Goal: Obtain resource: Download file/media

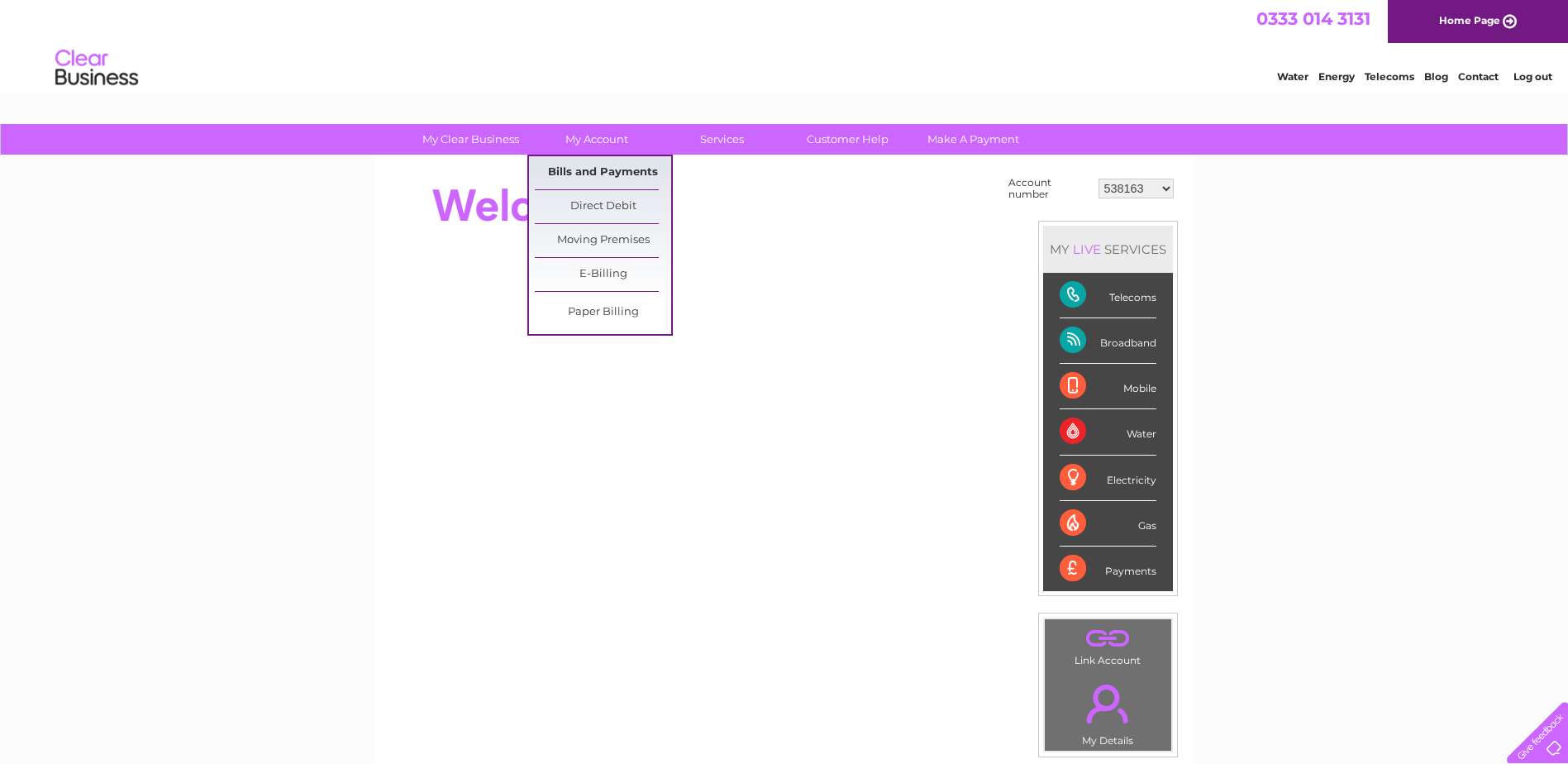
click at [588, 173] on link "Bills and Payments" at bounding box center [603, 173] width 137 height 33
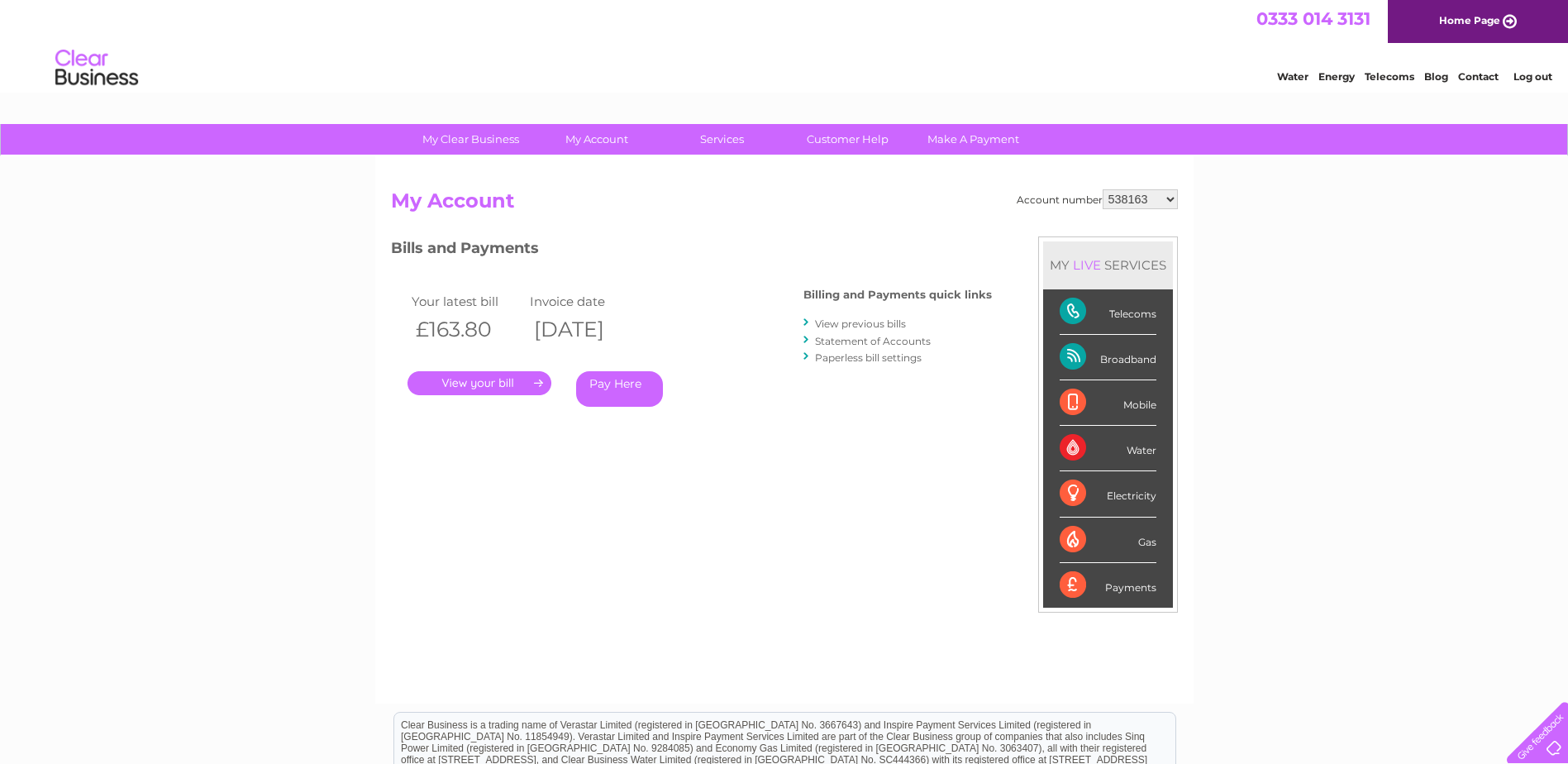
click at [479, 381] on link "." at bounding box center [480, 383] width 144 height 24
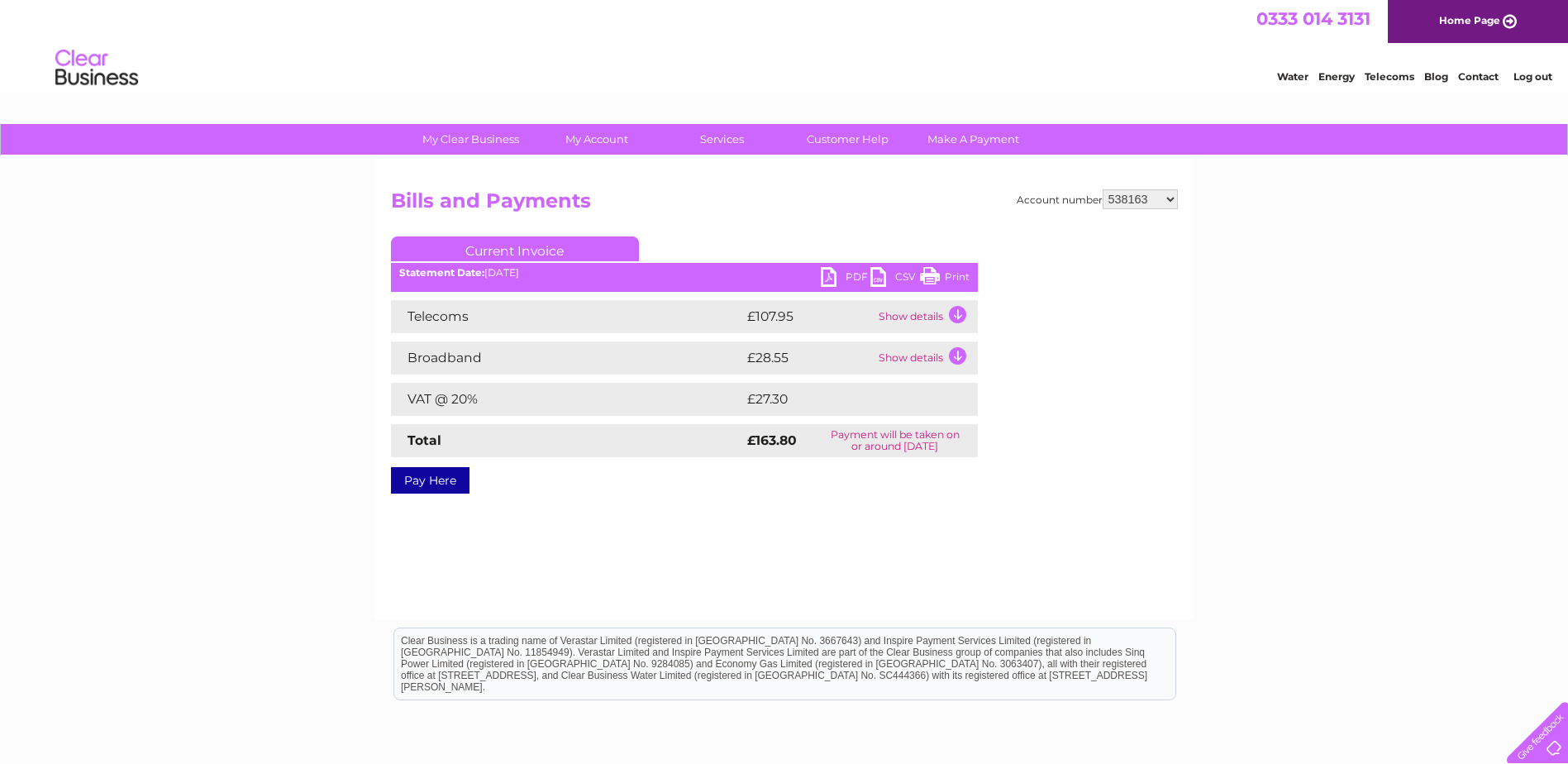
click at [826, 273] on link "PDF" at bounding box center [846, 279] width 50 height 24
click at [1170, 198] on select "538163 538172 543332 543347 543348 543349 543350 543351 543353 543354 543355 56…" at bounding box center [1140, 199] width 76 height 20
select select "538172"
click at [1102, 189] on select "538163 538172 543332 543347 543348 543349 543350 543351 543353 543354 543355 56…" at bounding box center [1140, 199] width 76 height 20
click at [834, 277] on link "PDF" at bounding box center [846, 279] width 50 height 24
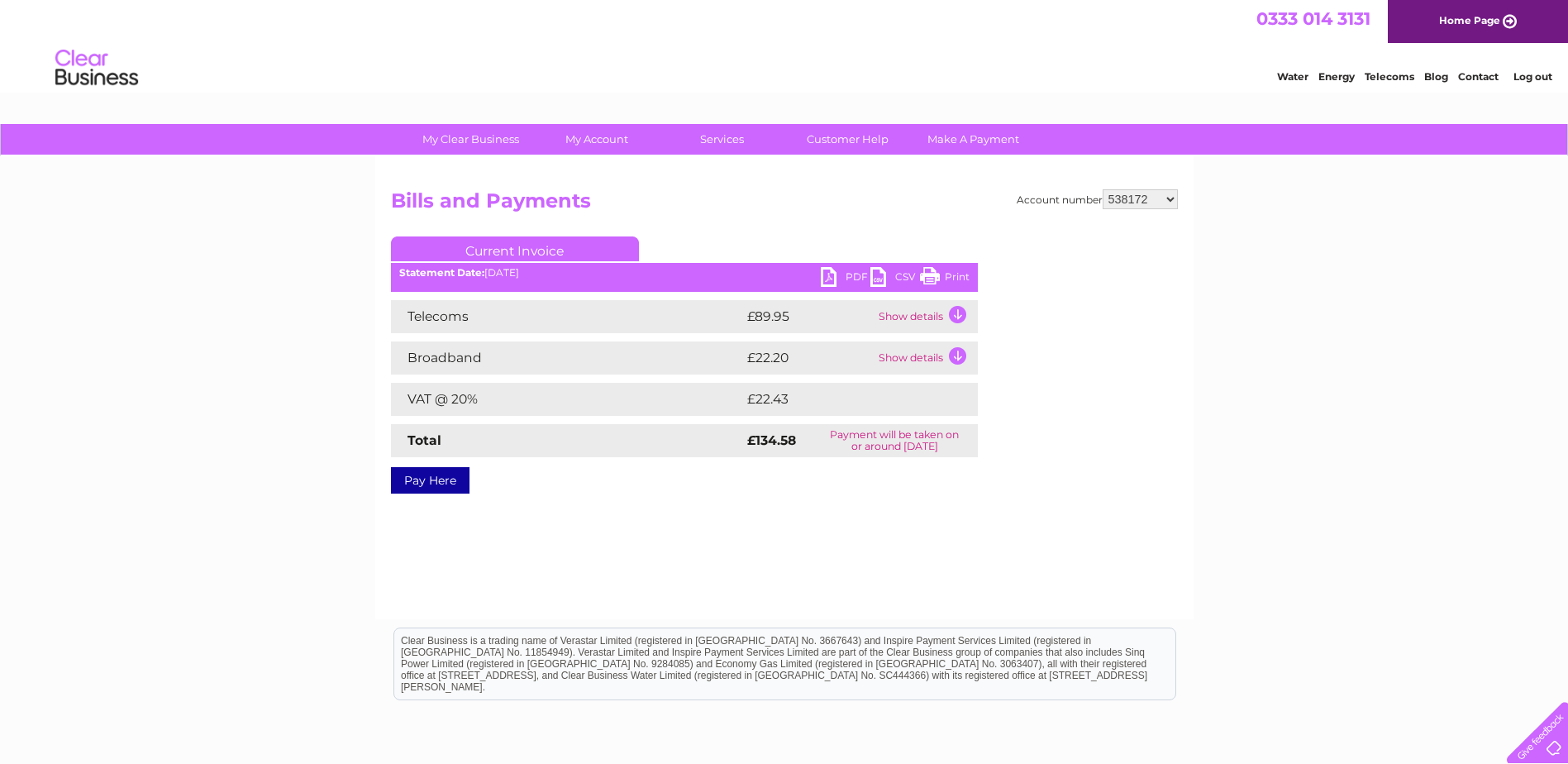
click at [1168, 198] on select "538163 538172 543332 543347 543348 543349 543350 543351 543353 543354 543355 56…" at bounding box center [1140, 199] width 76 height 20
select select "543332"
click at [1102, 189] on select "538163 538172 543332 543347 543348 543349 543350 543351 543353 543354 543355 56…" at bounding box center [1140, 199] width 76 height 20
click at [823, 273] on link "PDF" at bounding box center [846, 279] width 50 height 24
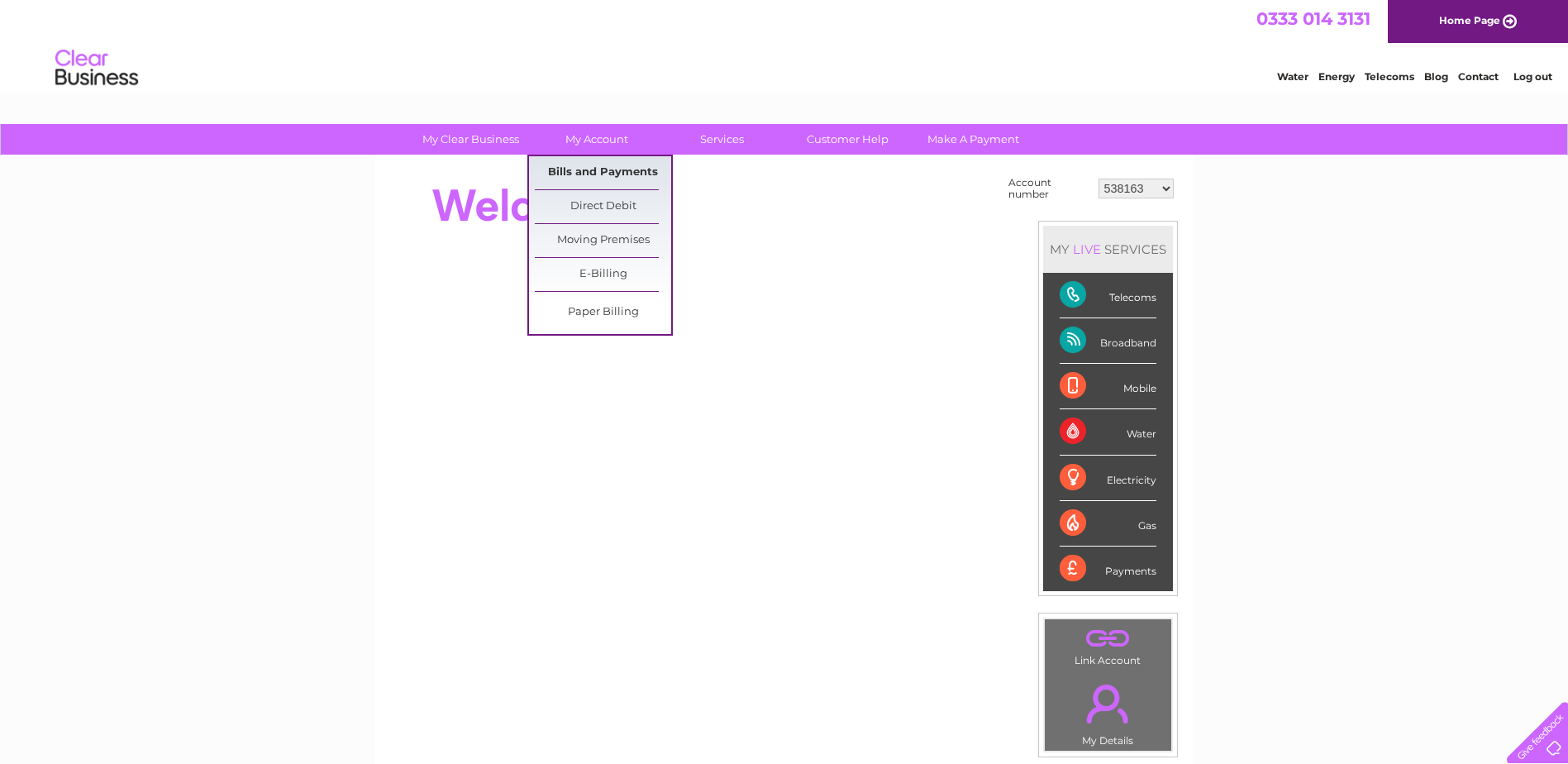
click at [605, 173] on link "Bills and Payments" at bounding box center [603, 173] width 137 height 33
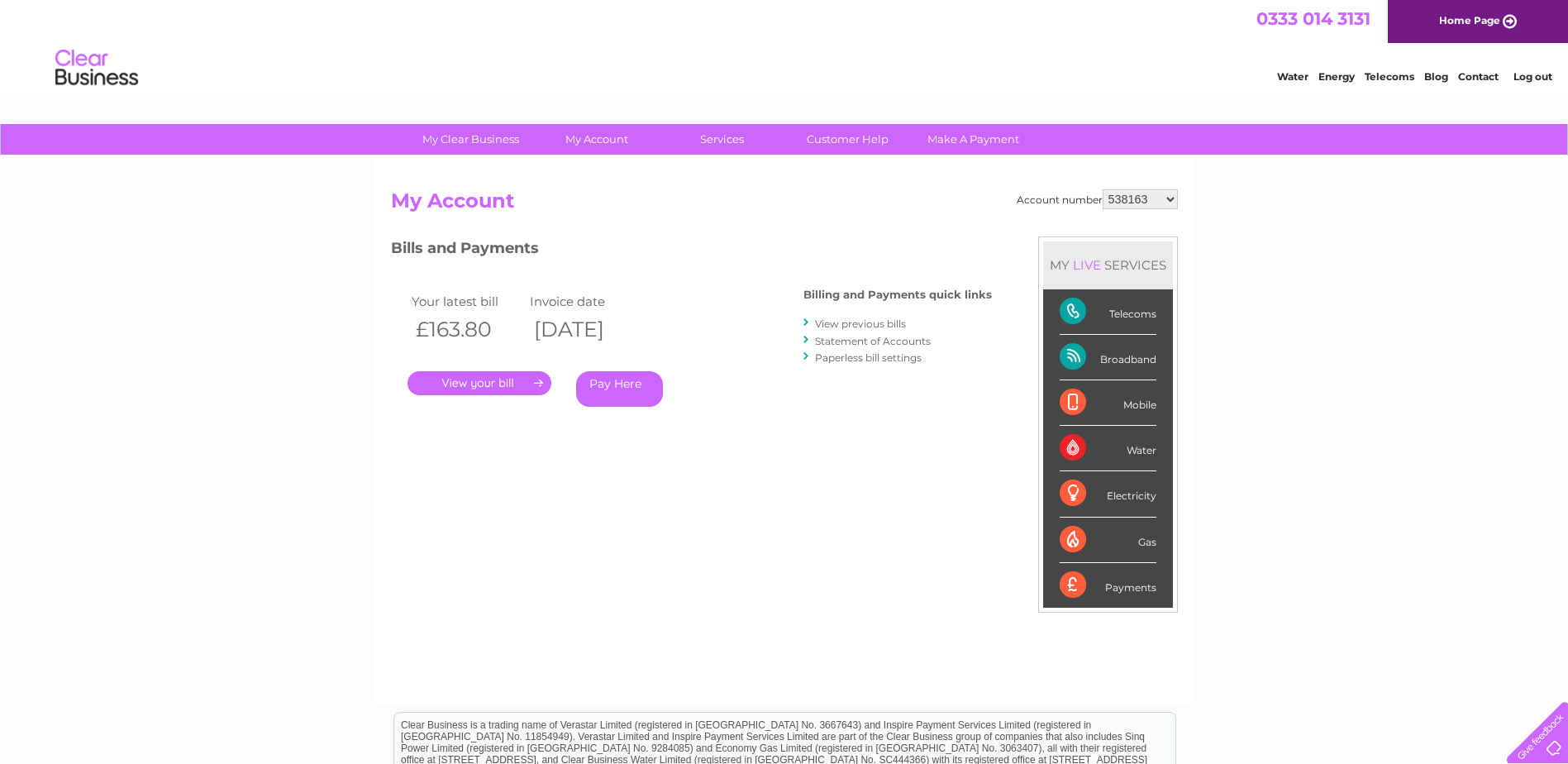
click at [1171, 199] on select "538163 538172 543332 543347 543348 543349 543350 543351 543353 543354 543355 56…" at bounding box center [1140, 199] width 76 height 20
select select "543347"
click at [1102, 189] on select "538163 538172 543332 543347 543348 543349 543350 543351 543353 543354 543355 56…" at bounding box center [1140, 199] width 76 height 20
click at [483, 390] on link "." at bounding box center [480, 383] width 144 height 24
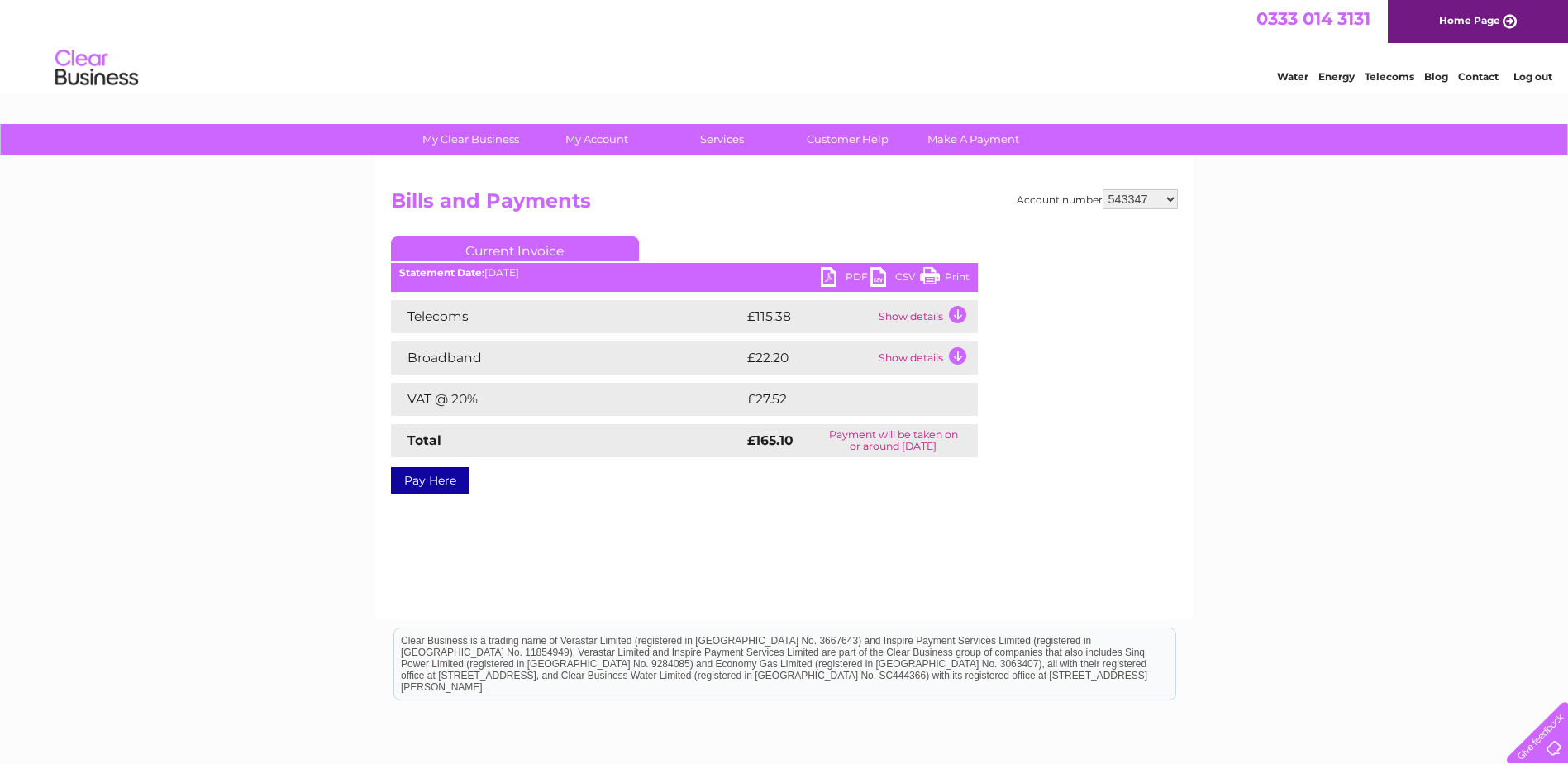
click at [827, 274] on link "PDF" at bounding box center [846, 279] width 50 height 24
click at [1166, 197] on select "538163 538172 543332 543347 543348 543349 543350 543351 543353 543354 543355 56…" at bounding box center [1140, 199] width 76 height 20
select select "543348"
click at [1102, 189] on select "538163 538172 543332 543347 543348 543349 543350 543351 543353 543354 543355 56…" at bounding box center [1140, 199] width 76 height 20
click at [828, 276] on link "PDF" at bounding box center [846, 279] width 50 height 24
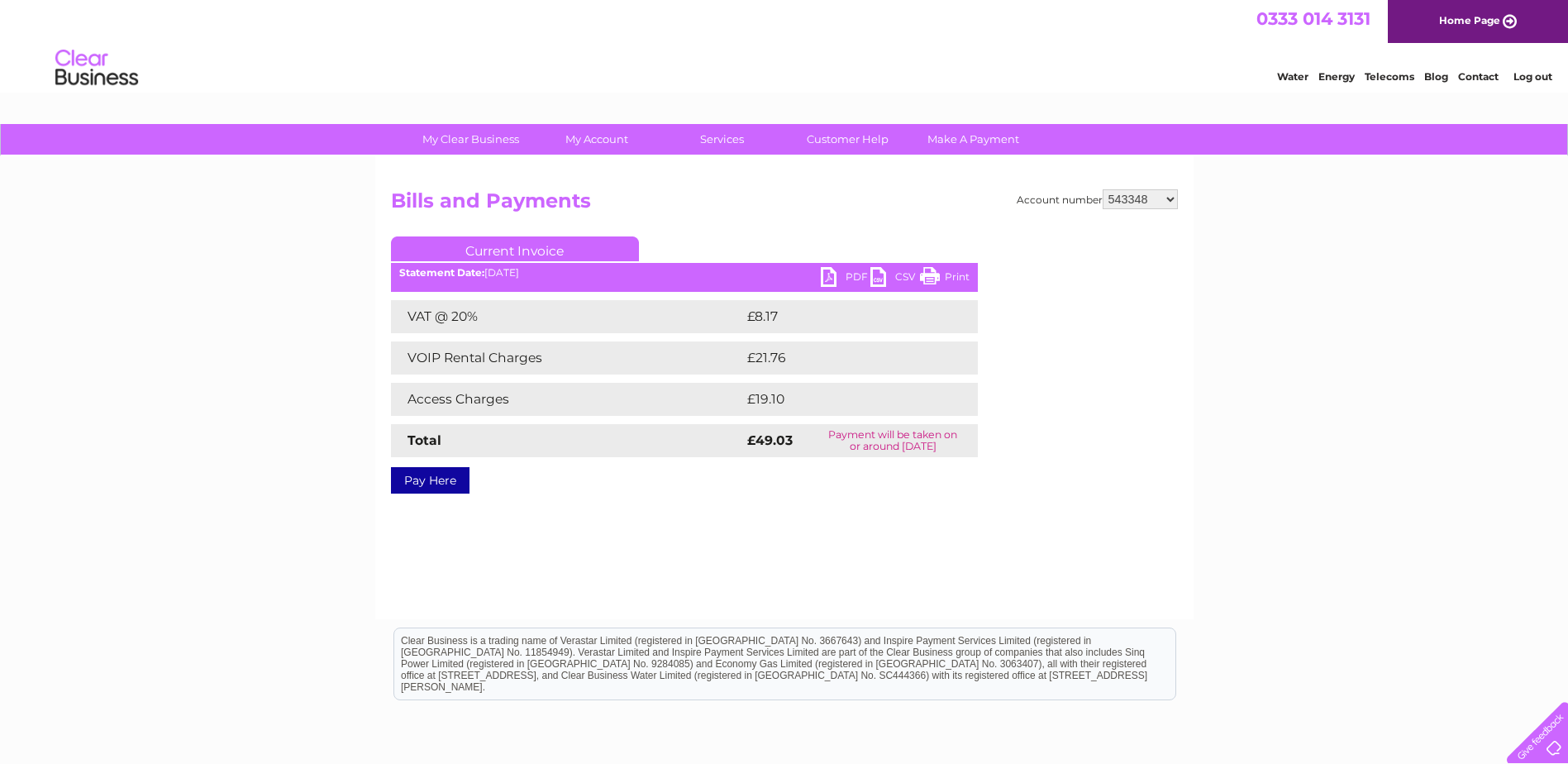
click at [1171, 201] on select "538163 538172 543332 543347 543348 543349 543350 543351 543353 543354 543355 56…" at bounding box center [1140, 199] width 76 height 20
select select "543349"
click at [1102, 189] on select "538163 538172 543332 543347 543348 543349 543350 543351 543353 543354 543355 56…" at bounding box center [1140, 199] width 76 height 20
click at [830, 276] on link "PDF" at bounding box center [846, 279] width 50 height 24
click at [1172, 199] on select "538163 538172 543332 543347 543348 543349 543350 543351 543353 543354 543355 56…" at bounding box center [1140, 199] width 76 height 20
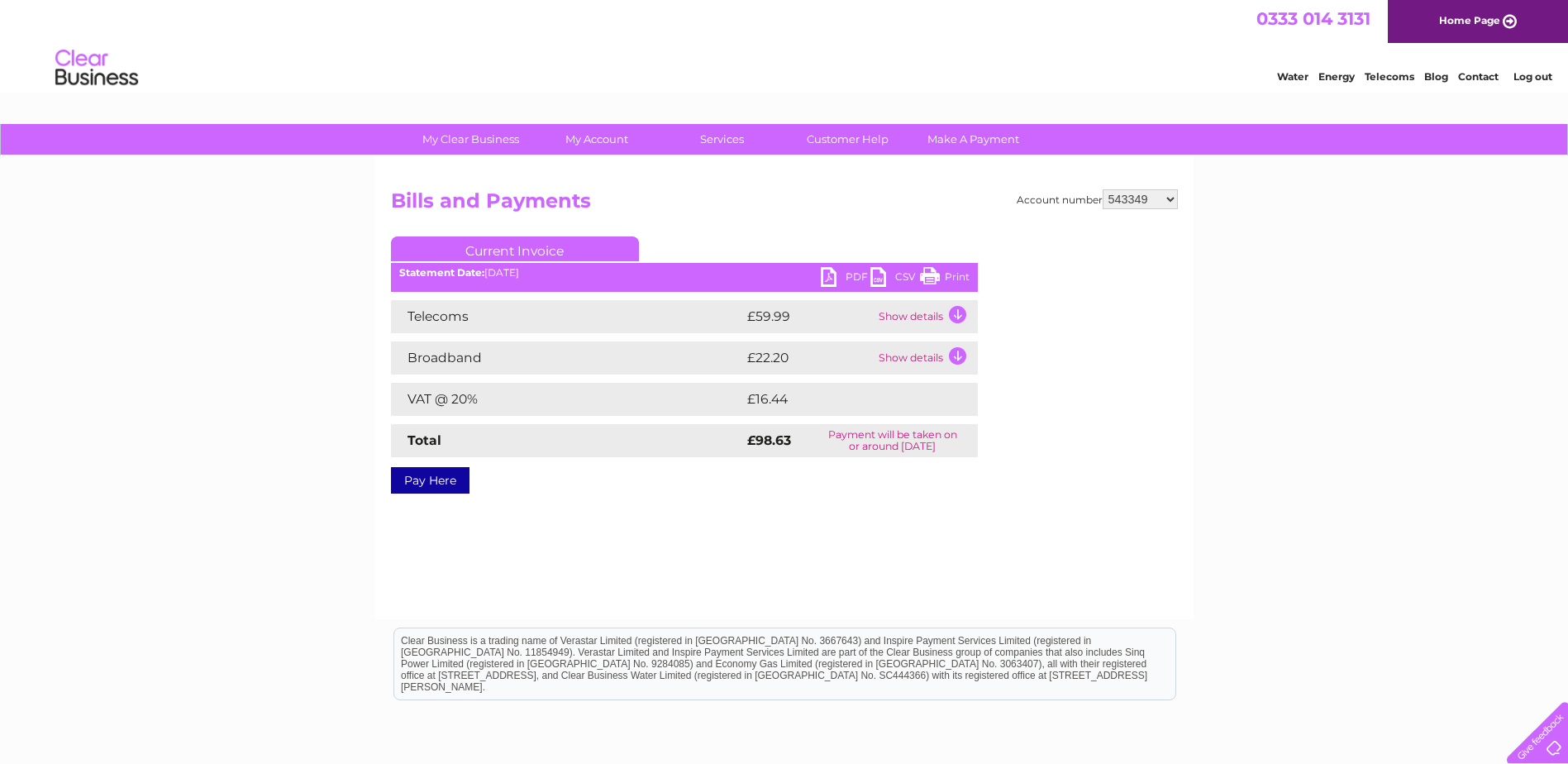
select select "543350"
click at [1102, 189] on select "538163 538172 543332 543347 543348 543349 543350 543351 543353 543354 543355 56…" at bounding box center [1140, 199] width 76 height 20
click at [837, 272] on link "PDF" at bounding box center [846, 279] width 50 height 24
click at [1167, 194] on select "538163 538172 543332 543347 543348 543349 543350 543351 543353 543354 543355 56…" at bounding box center [1140, 199] width 76 height 20
select select "543351"
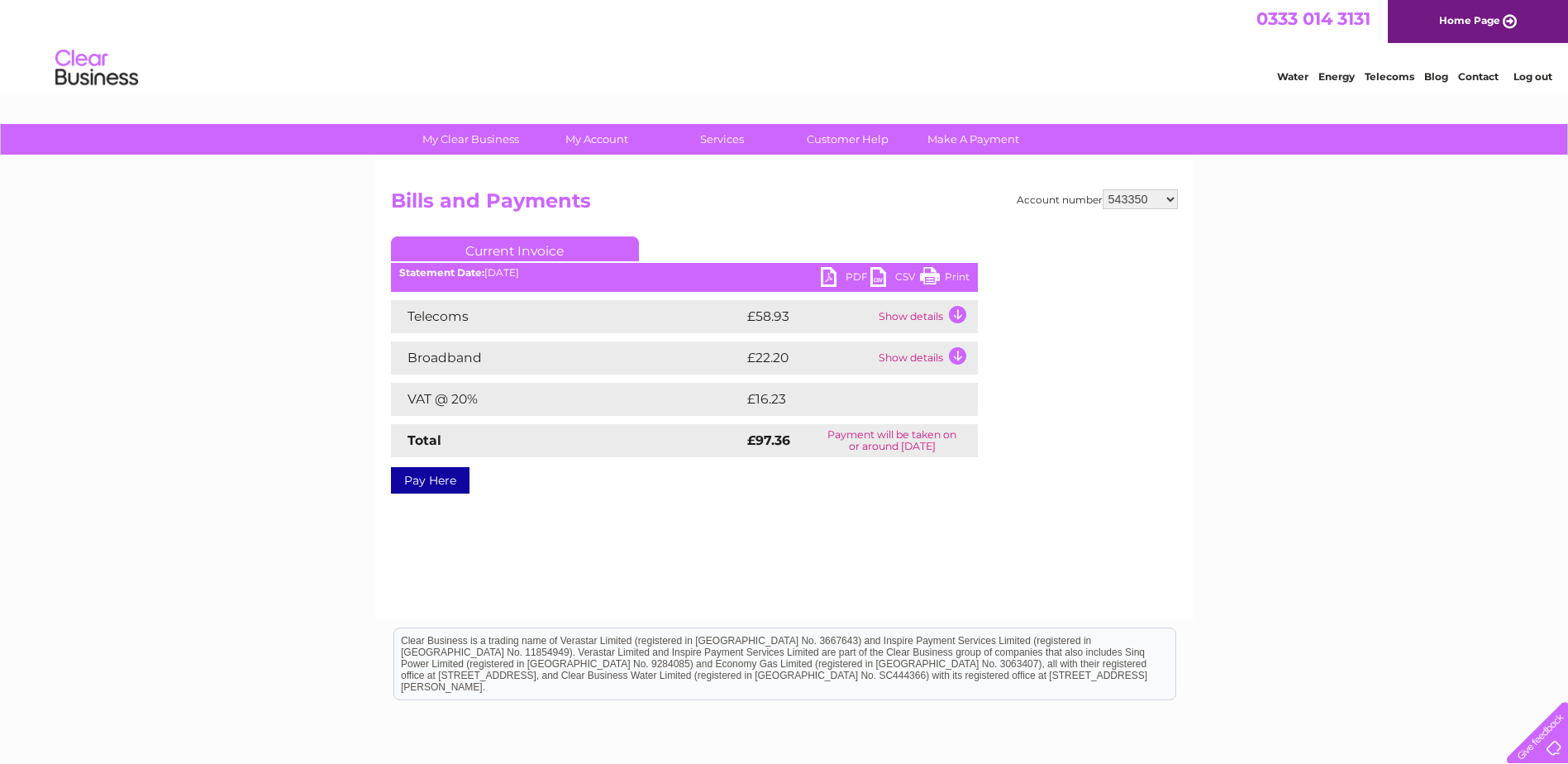
click at [1102, 189] on select "538163 538172 543332 543347 543348 543349 543350 543351 543353 543354 543355 56…" at bounding box center [1140, 199] width 76 height 20
click at [827, 280] on link "PDF" at bounding box center [846, 279] width 50 height 24
click at [1170, 196] on select "538163 538172 543332 543347 543348 543349 543350 543351 543353 543354 543355 56…" at bounding box center [1140, 199] width 76 height 20
select select "543353"
click at [1102, 189] on select "538163 538172 543332 543347 543348 543349 543350 543351 543353 543354 543355 56…" at bounding box center [1140, 199] width 76 height 20
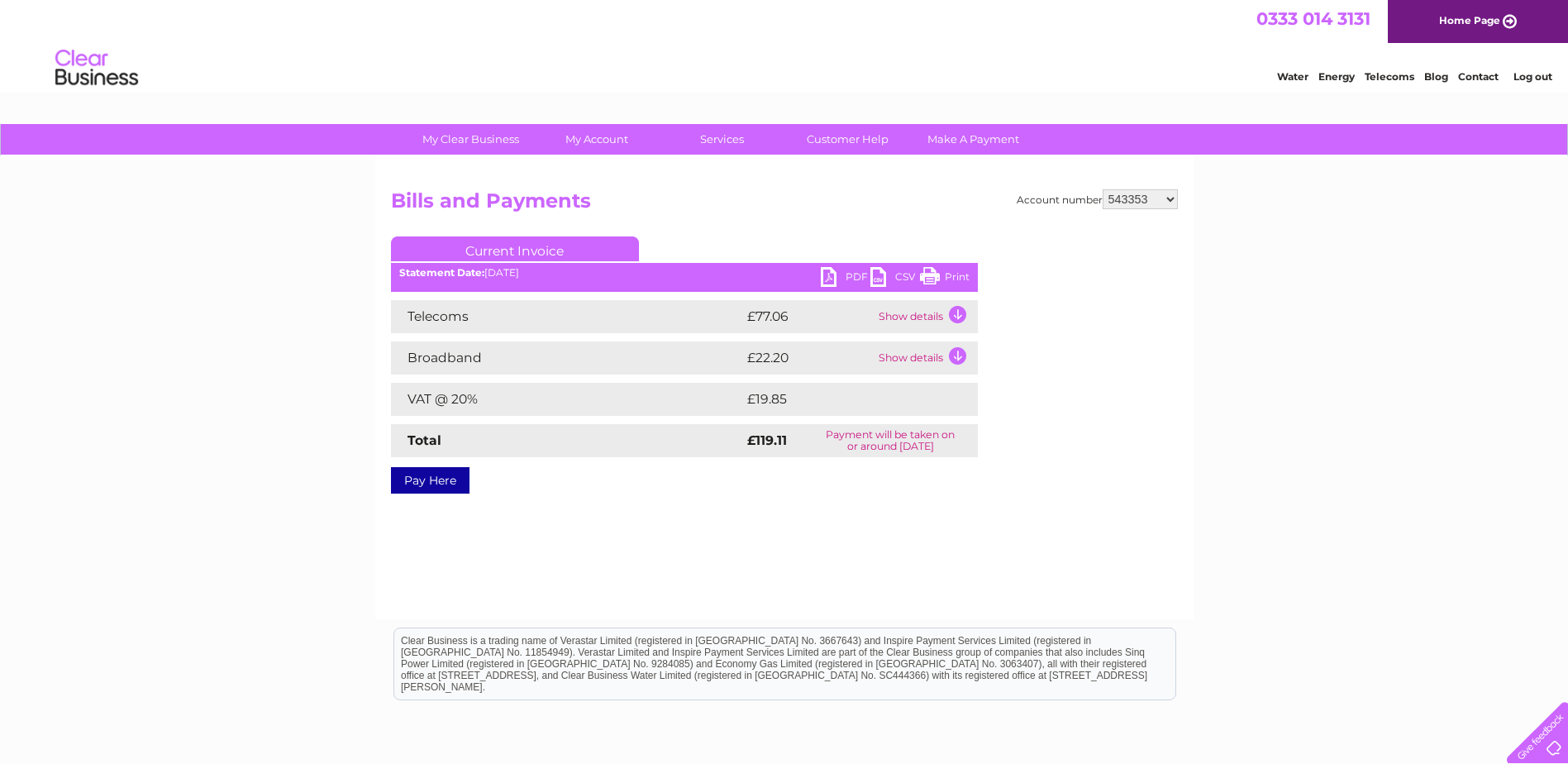
click at [829, 278] on link "PDF" at bounding box center [846, 279] width 50 height 24
click at [1170, 199] on select "538163 538172 543332 543347 543348 543349 543350 543351 543353 543354 543355 56…" at bounding box center [1140, 199] width 76 height 20
select select "543354"
click at [1102, 189] on select "538163 538172 543332 543347 543348 543349 543350 543351 543353 543354 543355 56…" at bounding box center [1140, 199] width 76 height 20
click at [827, 274] on link "PDF" at bounding box center [846, 279] width 50 height 24
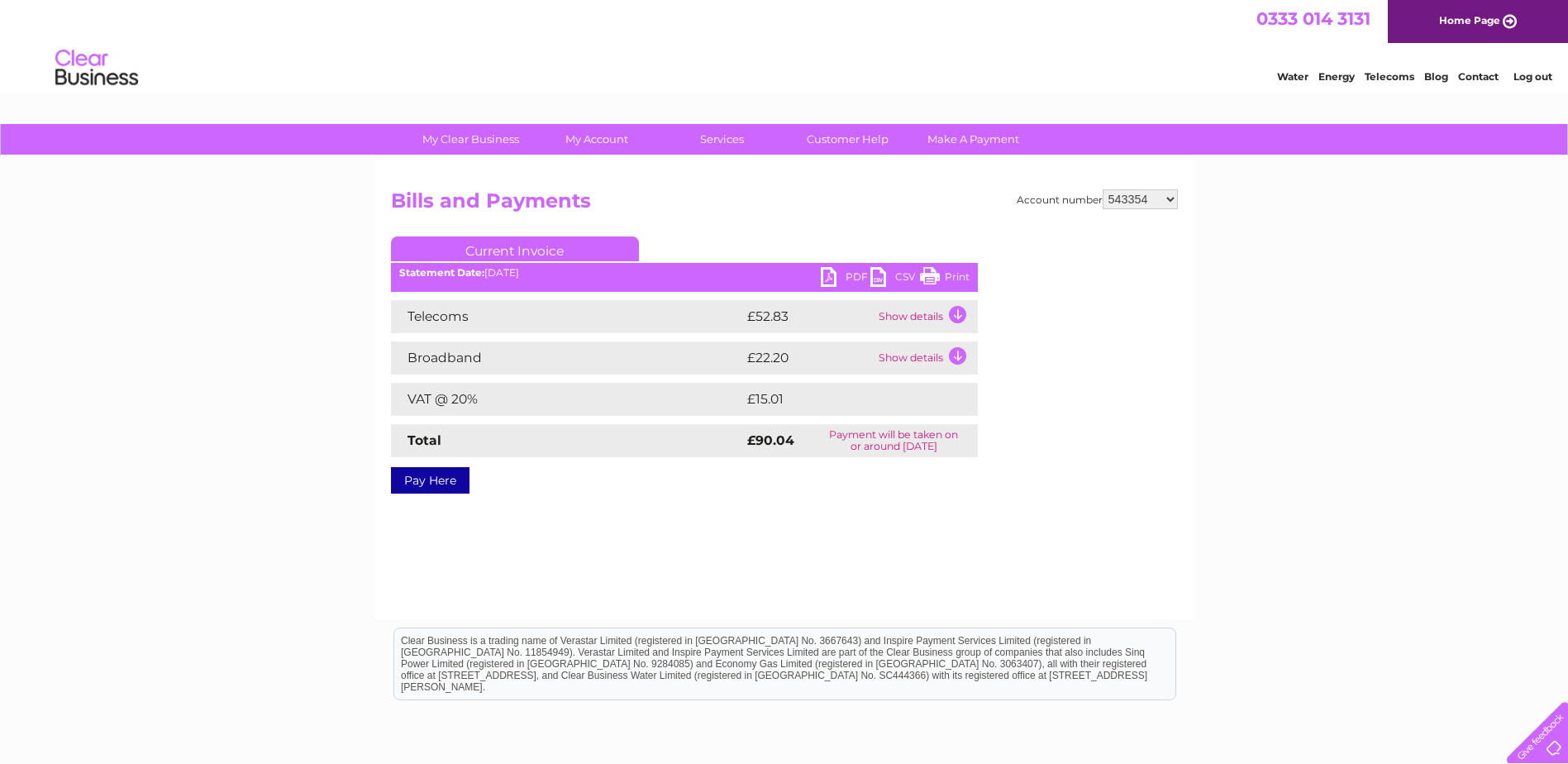
click at [1173, 199] on select "538163 538172 543332 543347 543348 543349 543350 543351 543353 543354 543355 56…" at bounding box center [1140, 199] width 76 height 20
select select "543355"
click at [1102, 189] on select "538163 538172 543332 543347 543348 543349 543350 543351 543353 543354 543355 56…" at bounding box center [1140, 199] width 76 height 20
click at [827, 277] on link "PDF" at bounding box center [846, 279] width 50 height 24
click at [1167, 197] on select "538163 538172 543332 543347 543348 543349 543350 543351 543353 543354 543355 56…" at bounding box center [1140, 199] width 76 height 20
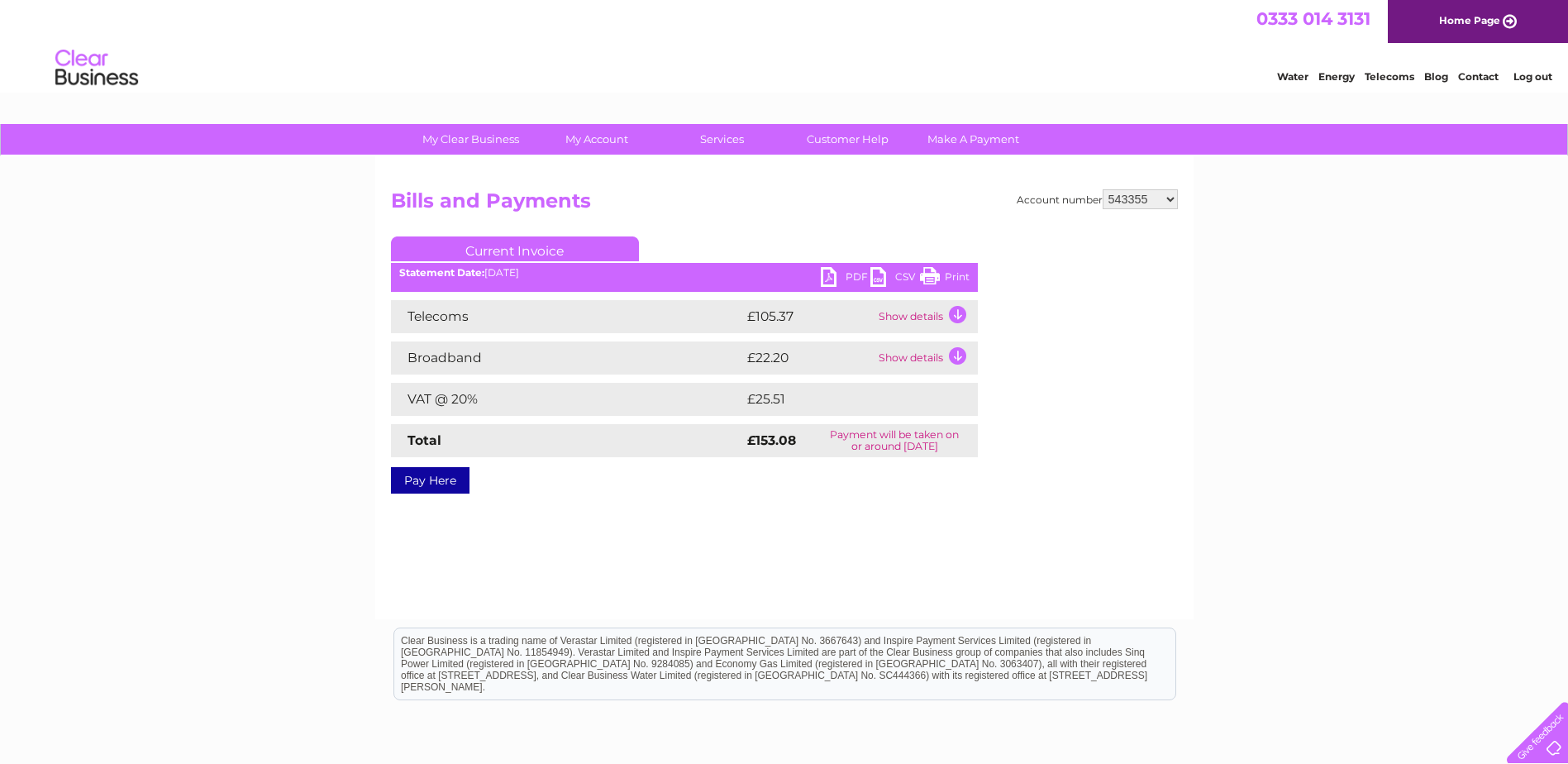
select select "562493"
click at [1102, 189] on select "538163 538172 543332 543347 543348 543349 543350 543351 543353 543354 543355 56…" at bounding box center [1140, 199] width 76 height 20
click at [827, 279] on link "PDF" at bounding box center [846, 279] width 50 height 24
click at [1173, 192] on select "538163 538172 543332 543347 543348 543349 543350 543351 543353 543354 543355 56…" at bounding box center [1140, 199] width 76 height 20
select select "945035"
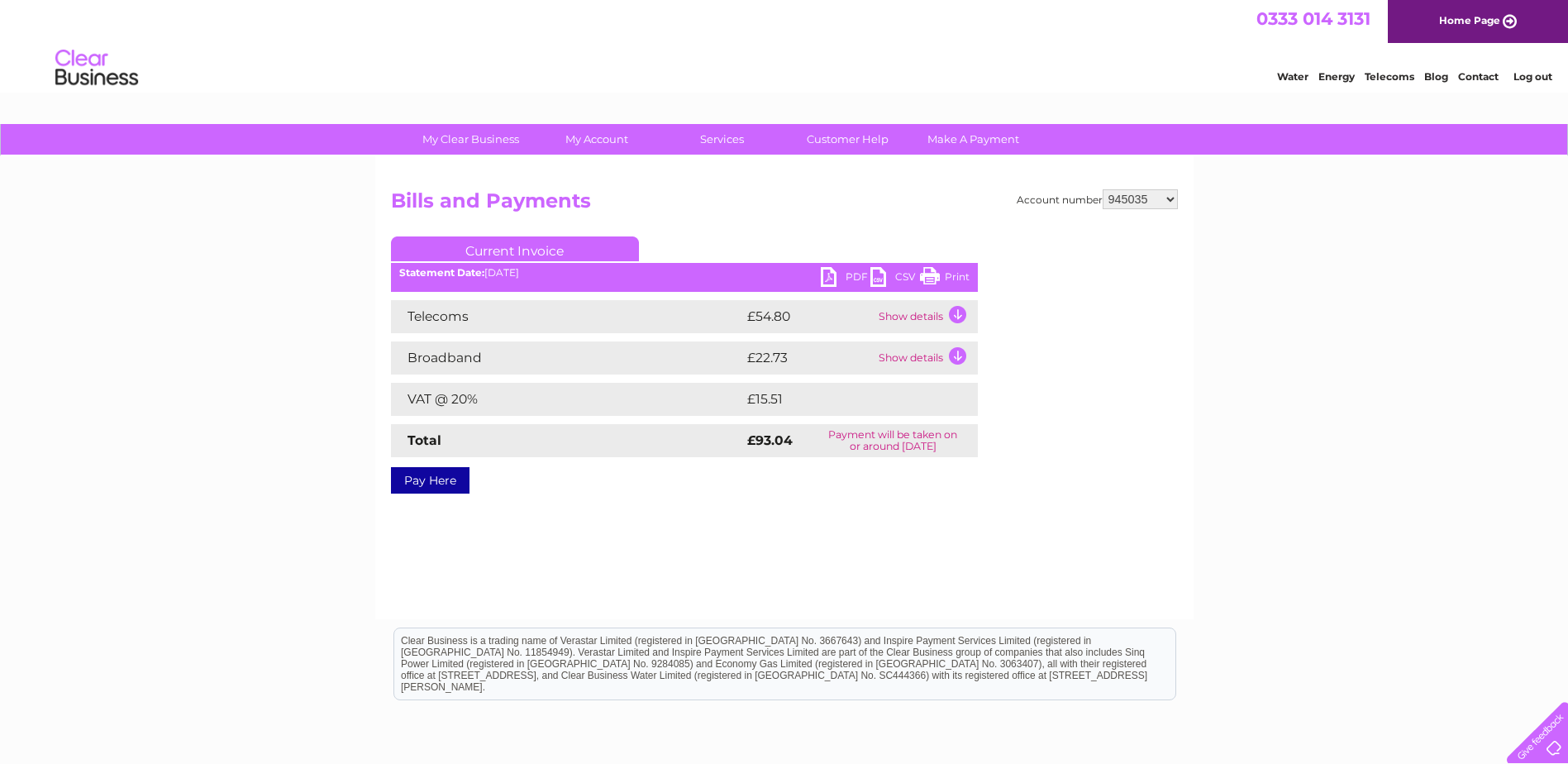
click at [1102, 189] on select "538163 538172 543332 543347 543348 543349 543350 543351 543353 543354 543355 56…" at bounding box center [1140, 199] width 76 height 20
click at [831, 274] on link "PDF" at bounding box center [846, 279] width 50 height 24
click at [1171, 201] on select "538163 538172 543332 543347 543348 543349 543350 543351 543353 543354 543355 56…" at bounding box center [1140, 199] width 76 height 20
select select "1138930"
click at [1102, 189] on select "538163 538172 543332 543347 543348 543349 543350 543351 543353 543354 543355 56…" at bounding box center [1140, 199] width 76 height 20
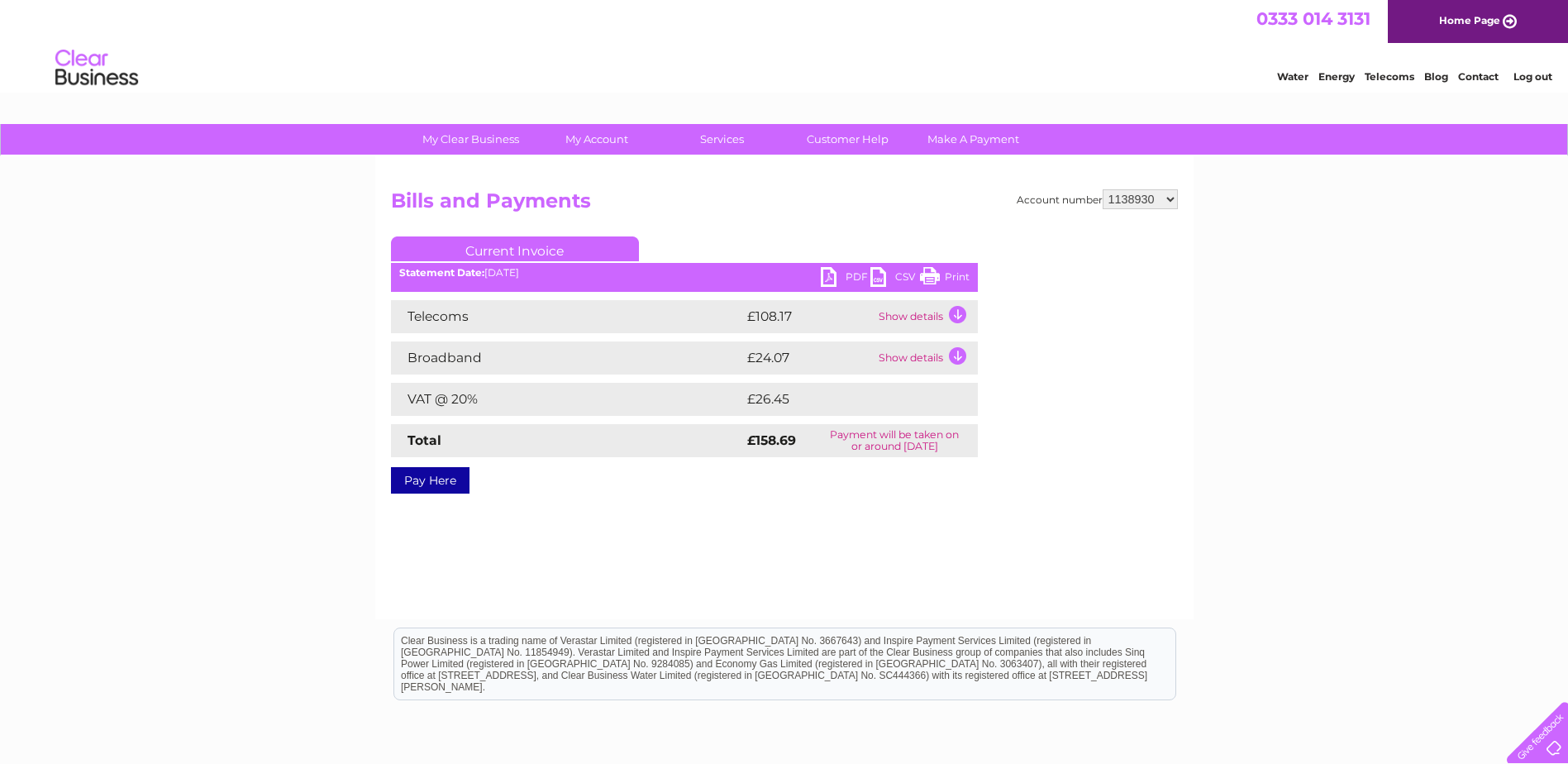
click at [829, 271] on link "PDF" at bounding box center [846, 279] width 50 height 24
